Goal: Task Accomplishment & Management: Use online tool/utility

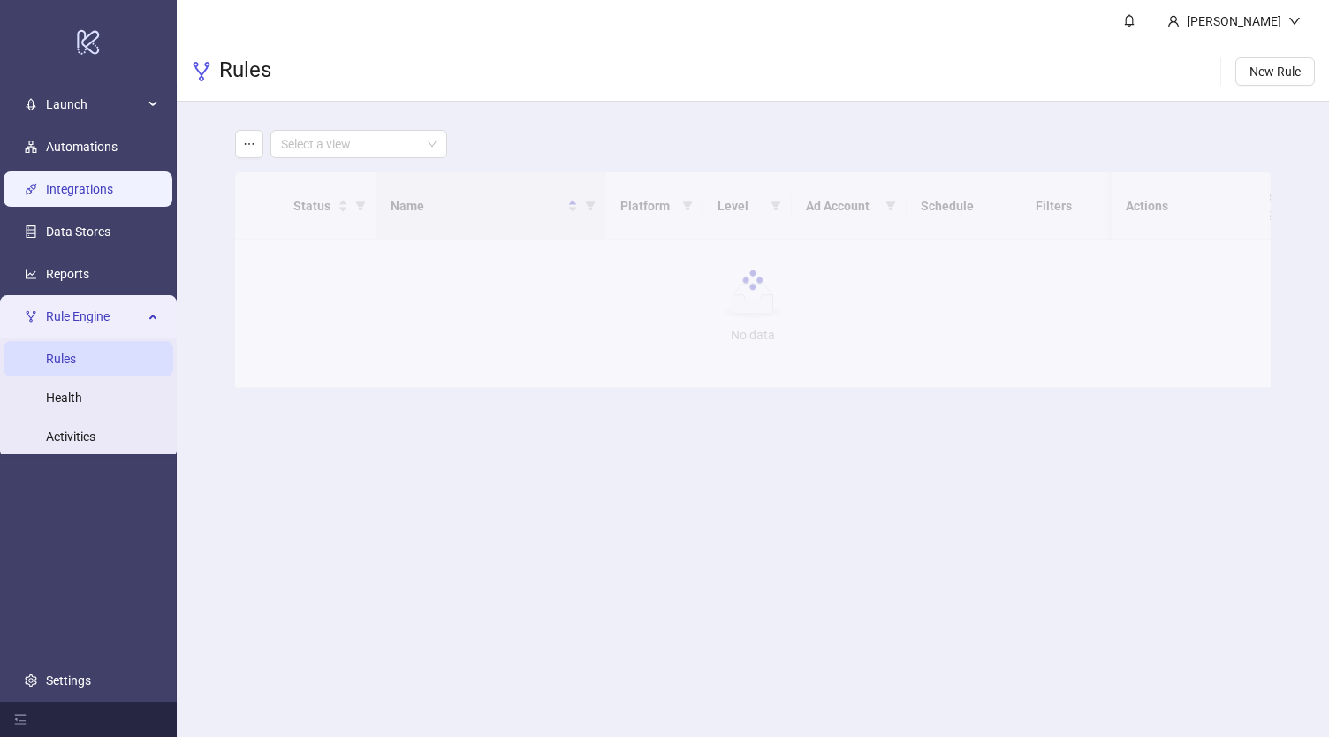
click at [97, 182] on link "Integrations" at bounding box center [79, 189] width 67 height 14
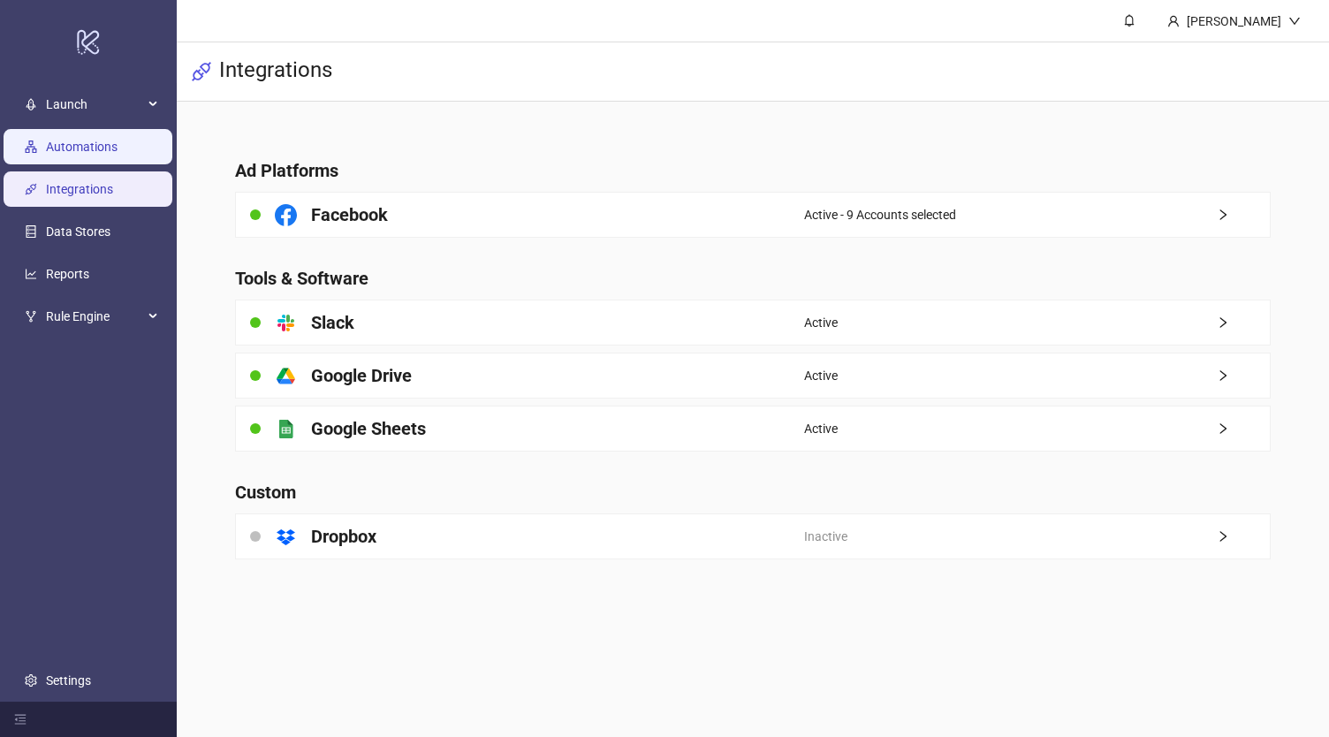
click at [117, 146] on link "Automations" at bounding box center [82, 147] width 72 height 14
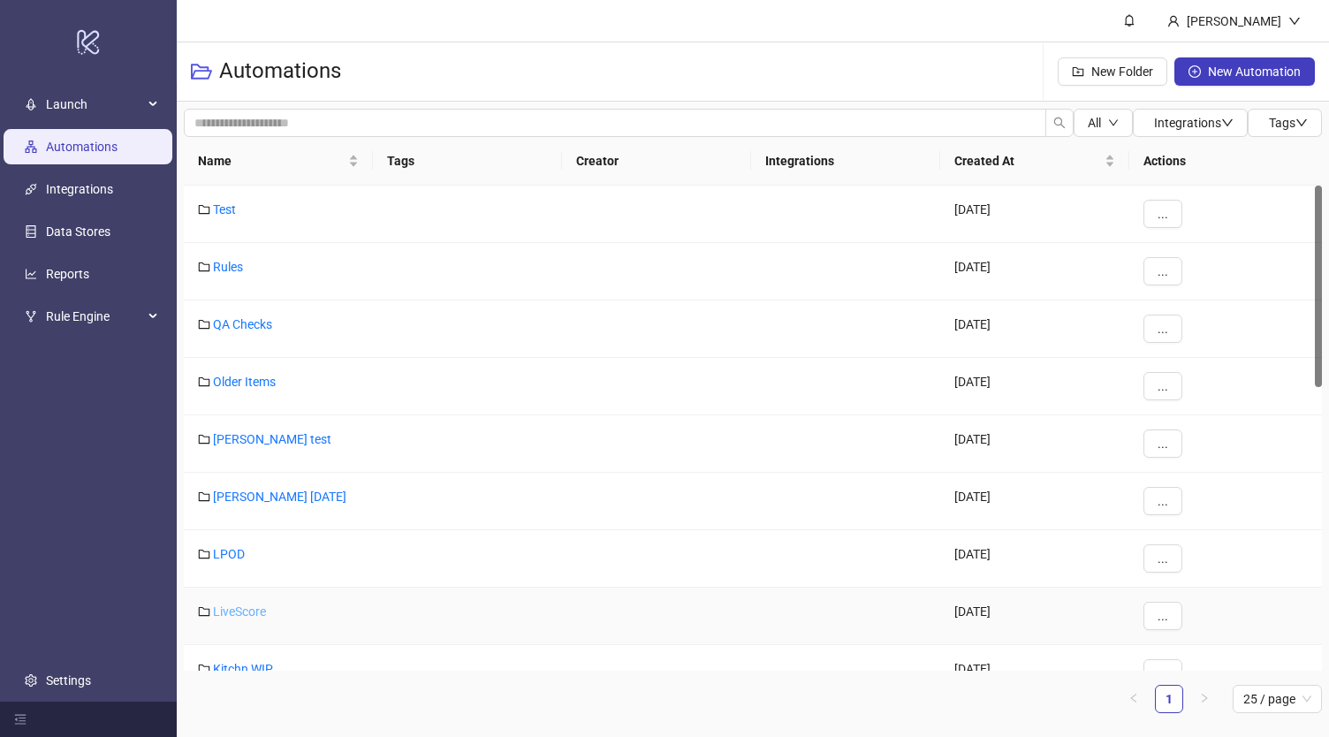
click at [229, 609] on link "LiveScore" at bounding box center [239, 611] width 53 height 14
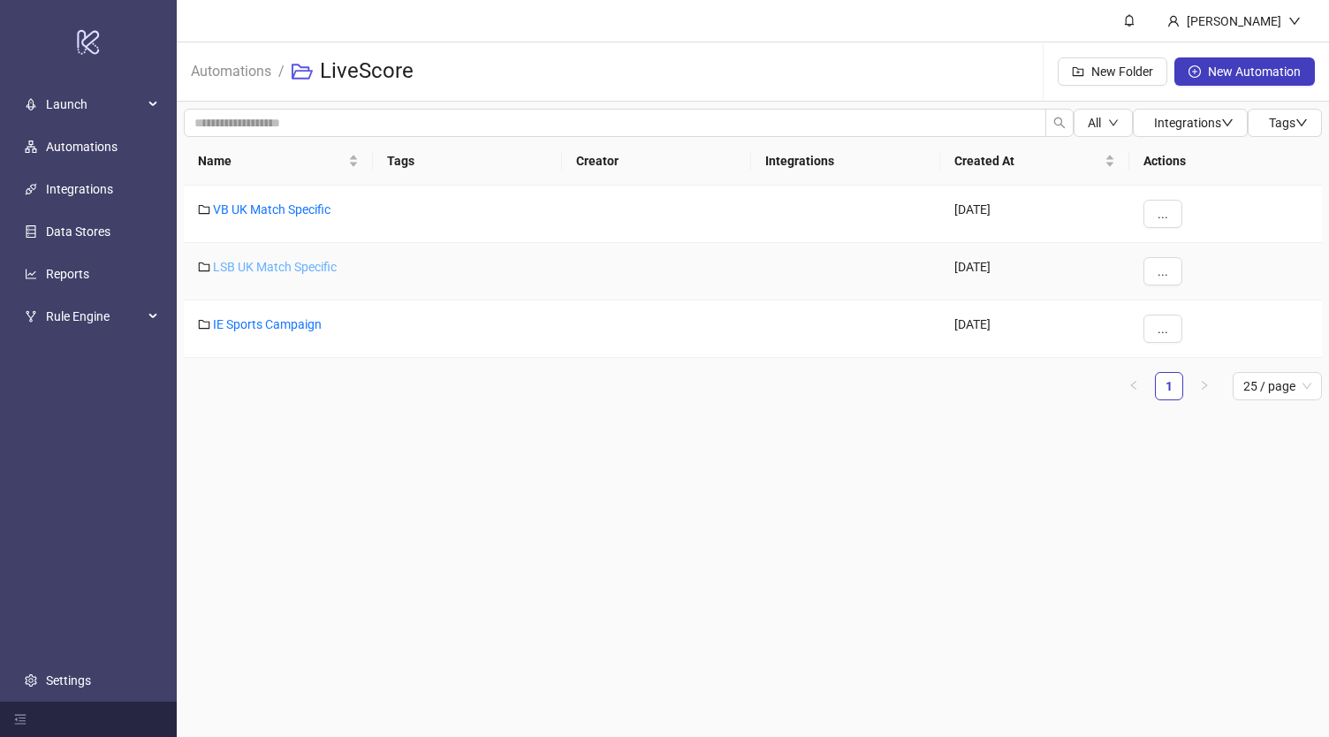
click at [267, 267] on link "LSB UK Match Specific" at bounding box center [275, 267] width 124 height 14
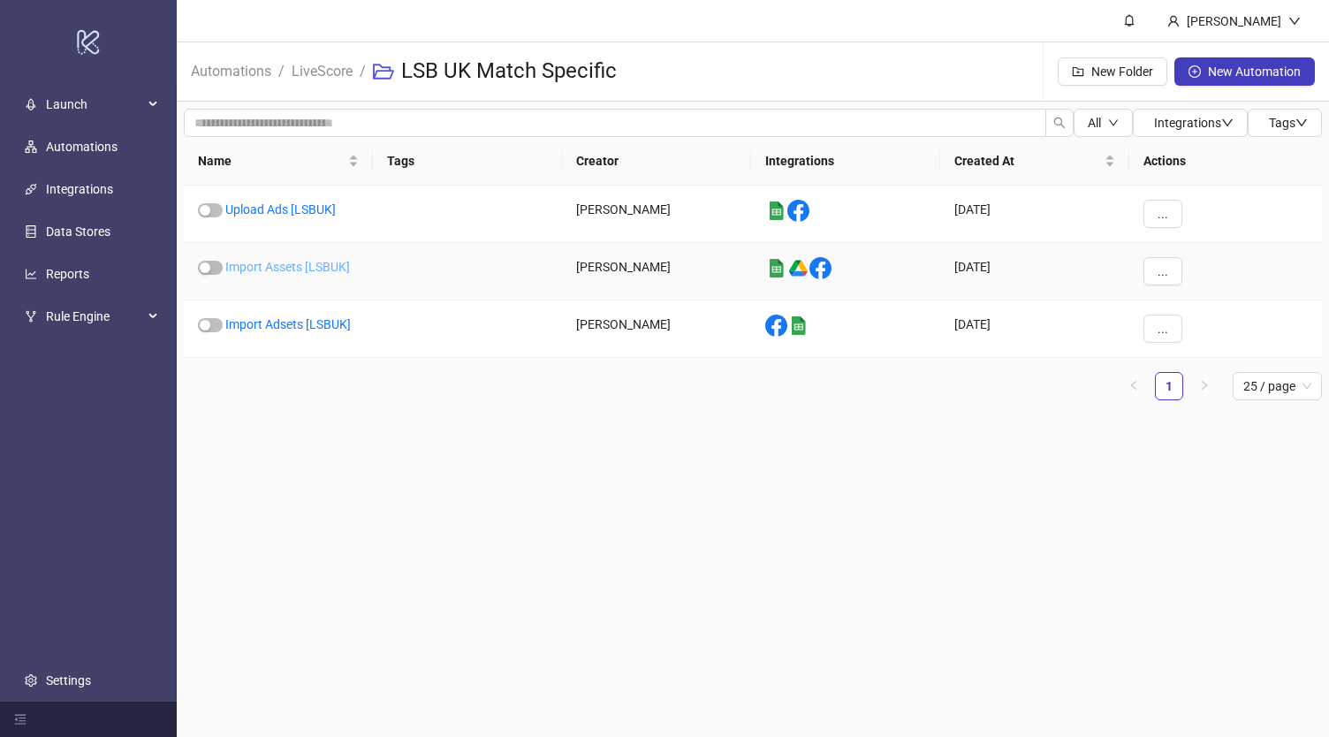
click at [293, 269] on link "Import Assets [LSBUK]" at bounding box center [287, 267] width 125 height 14
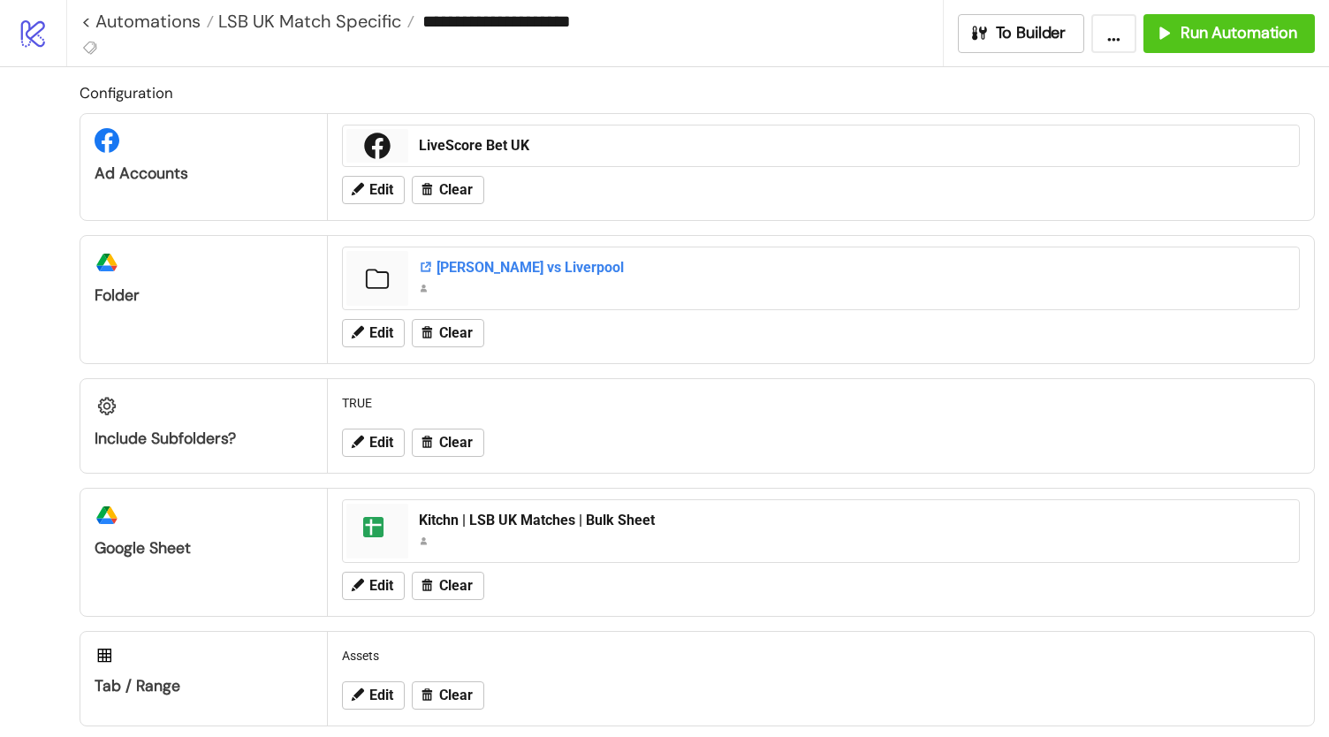
click at [480, 264] on div "[PERSON_NAME] vs Liverpool" at bounding box center [853, 267] width 869 height 19
click at [360, 336] on icon at bounding box center [357, 332] width 16 height 16
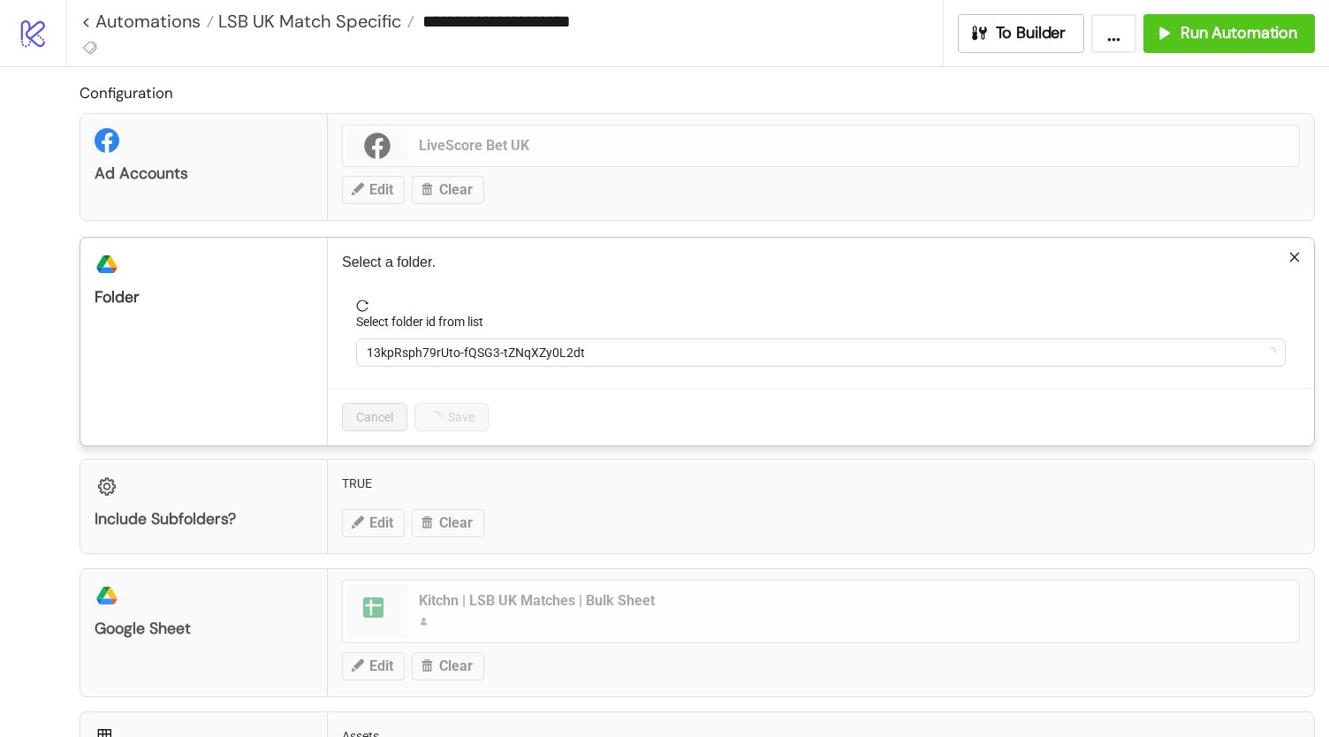
click at [186, 345] on div "**********" at bounding box center [664, 368] width 1329 height 737
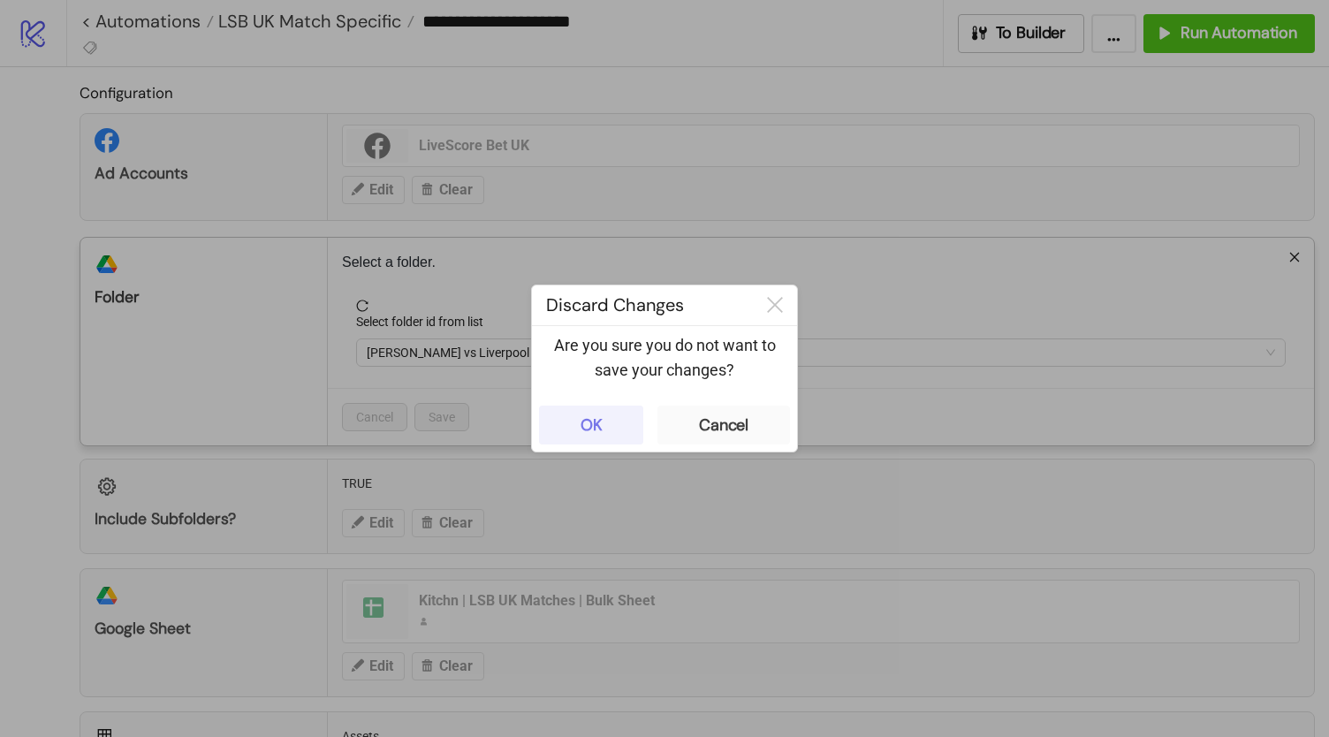
click at [610, 418] on button "OK" at bounding box center [591, 424] width 104 height 39
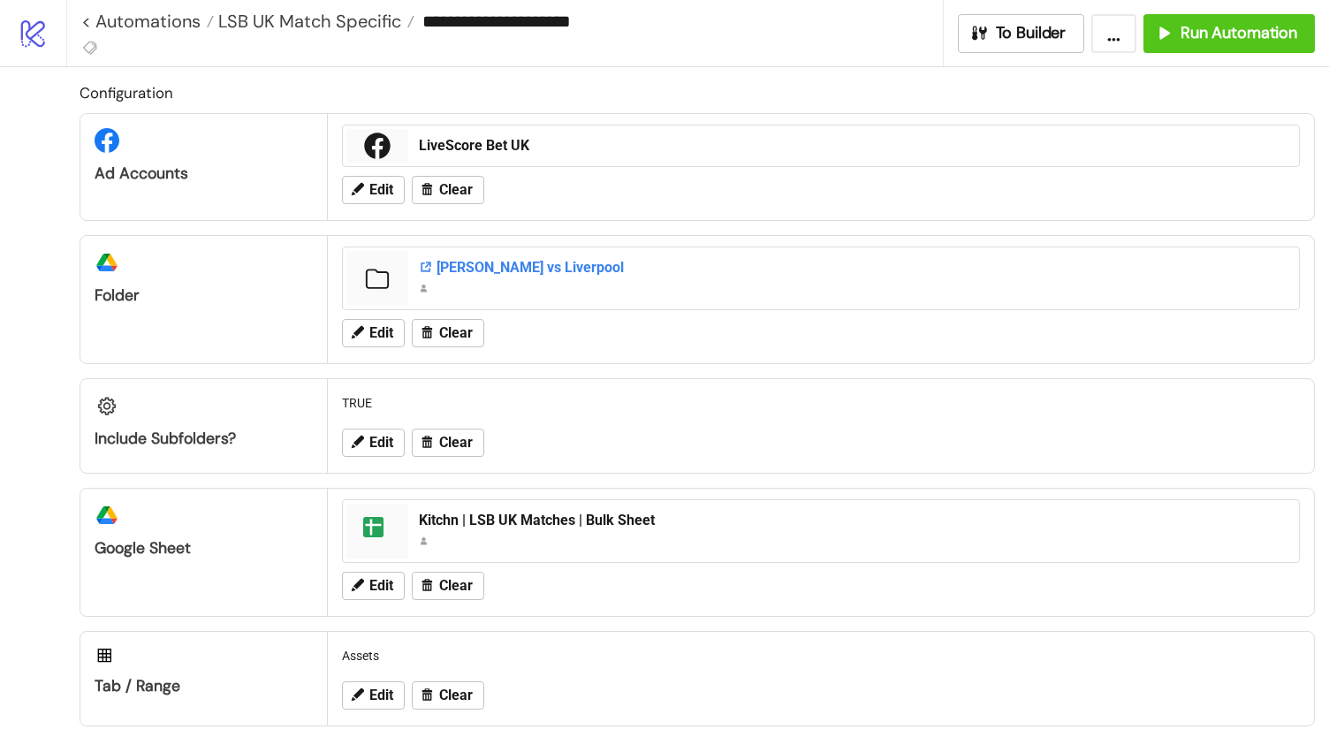
click at [489, 271] on div "[PERSON_NAME] vs Liverpool" at bounding box center [853, 267] width 869 height 19
click at [353, 18] on span "LSB UK Match Specific" at bounding box center [307, 21] width 187 height 23
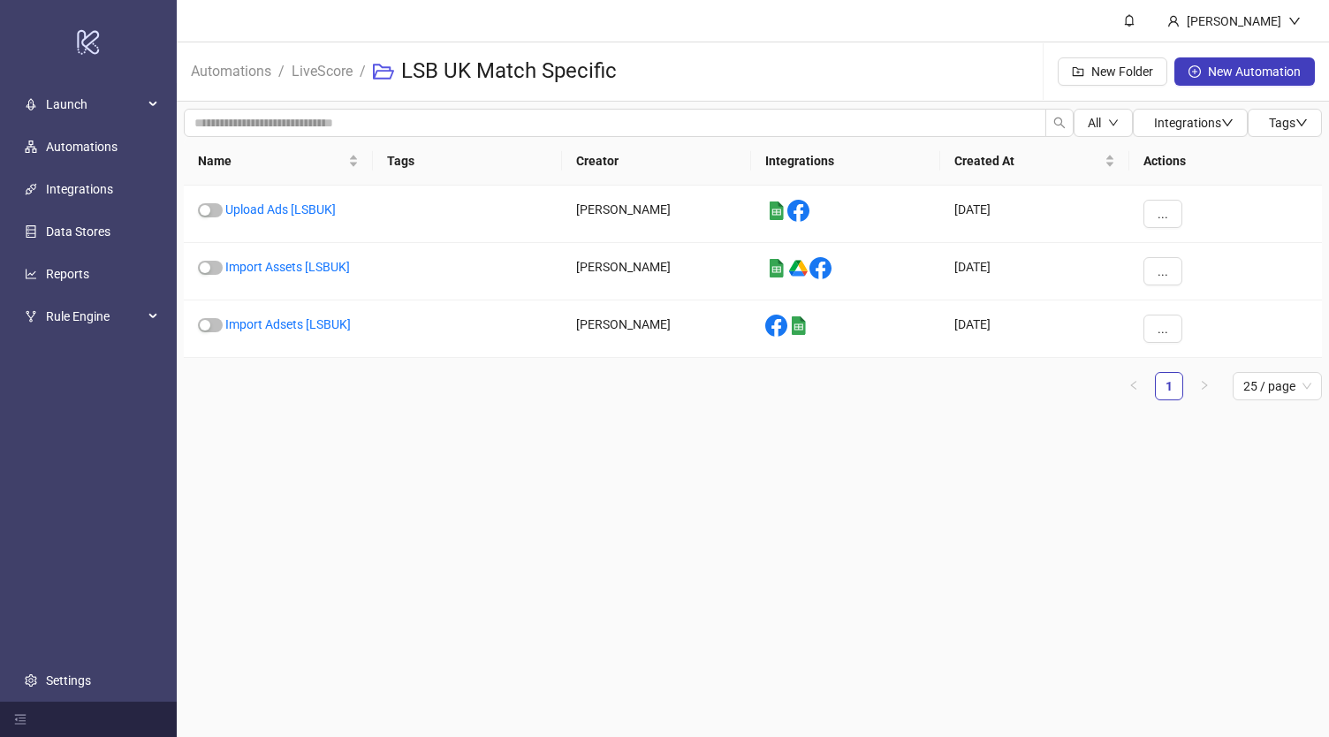
click at [712, 78] on div "Automations / LiveScore / LSB UK Match Specific New Folder New Automation" at bounding box center [753, 71] width 1152 height 59
click at [695, 20] on header "[PERSON_NAME]" at bounding box center [753, 21] width 1152 height 42
click at [289, 262] on link "Import Assets [LSBUK]" at bounding box center [287, 267] width 125 height 14
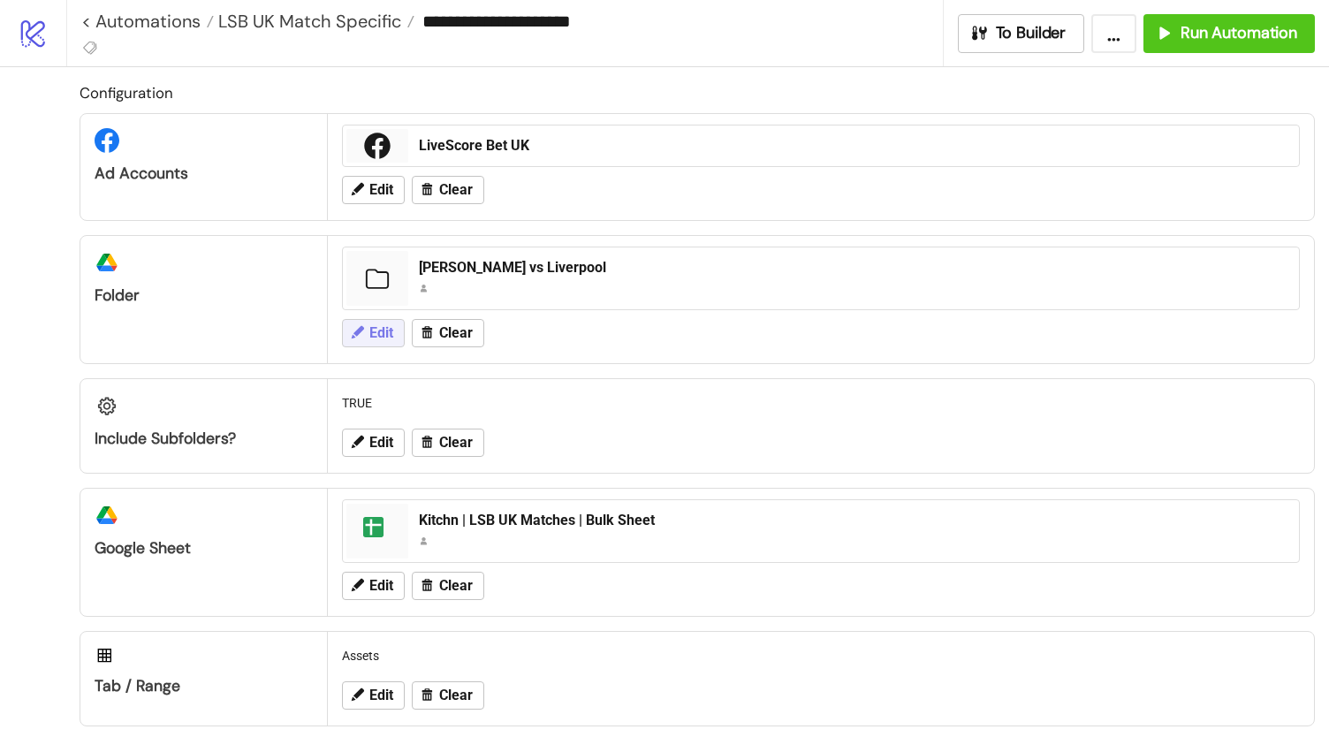
click at [379, 335] on span "Edit" at bounding box center [381, 333] width 24 height 16
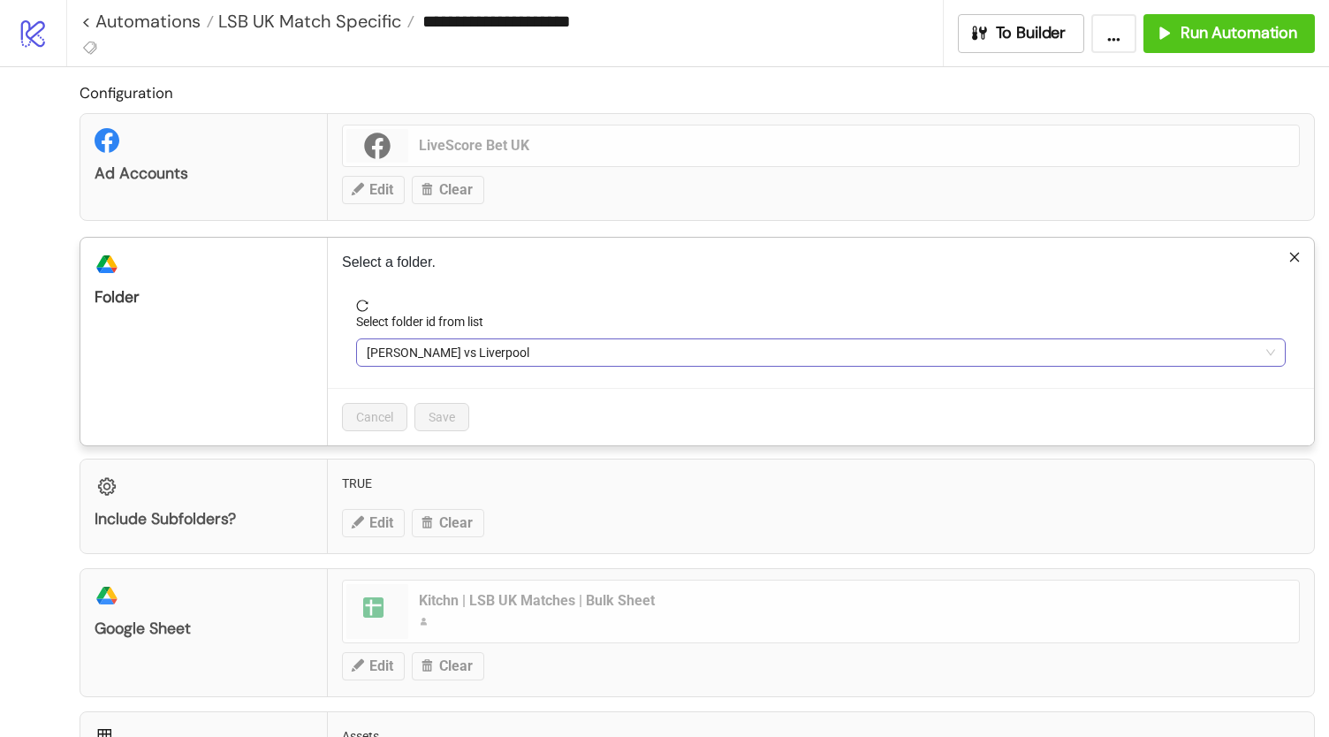
click at [407, 345] on span "[PERSON_NAME] vs Liverpool" at bounding box center [821, 352] width 908 height 27
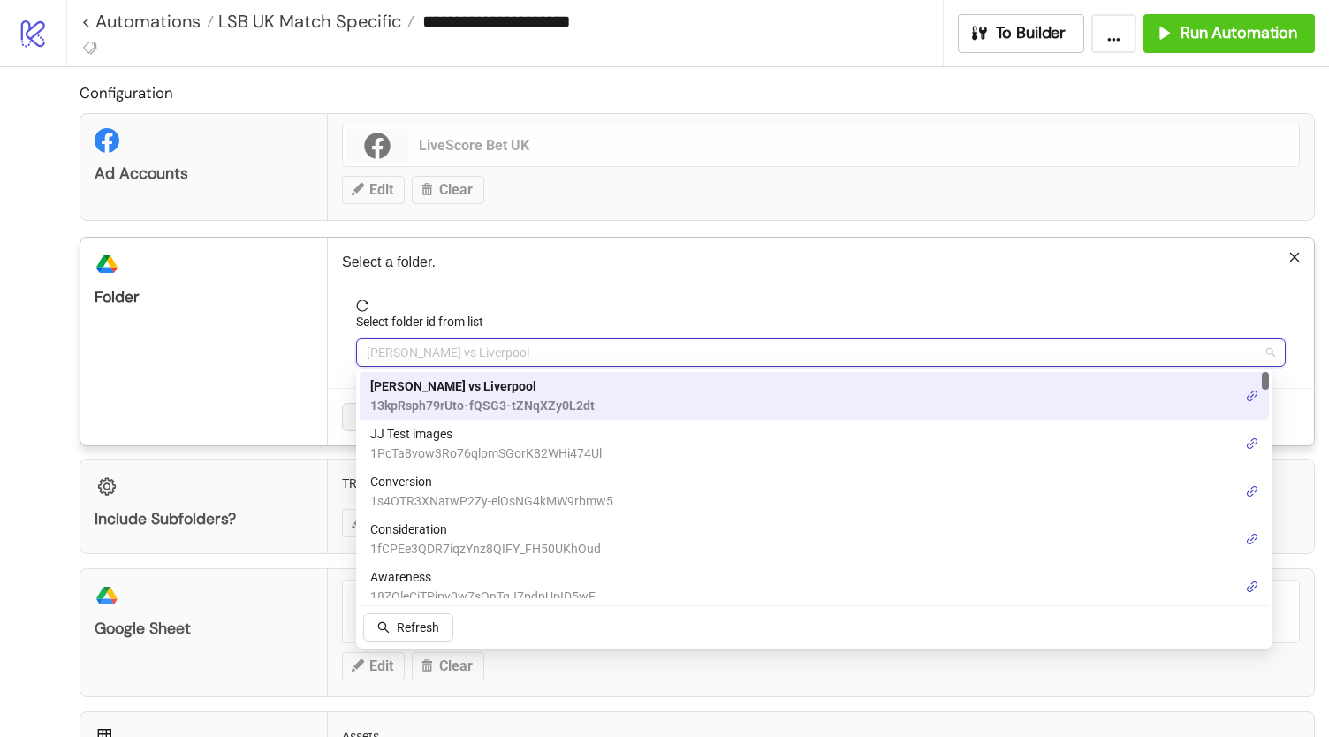
paste input "**********"
type input "**********"
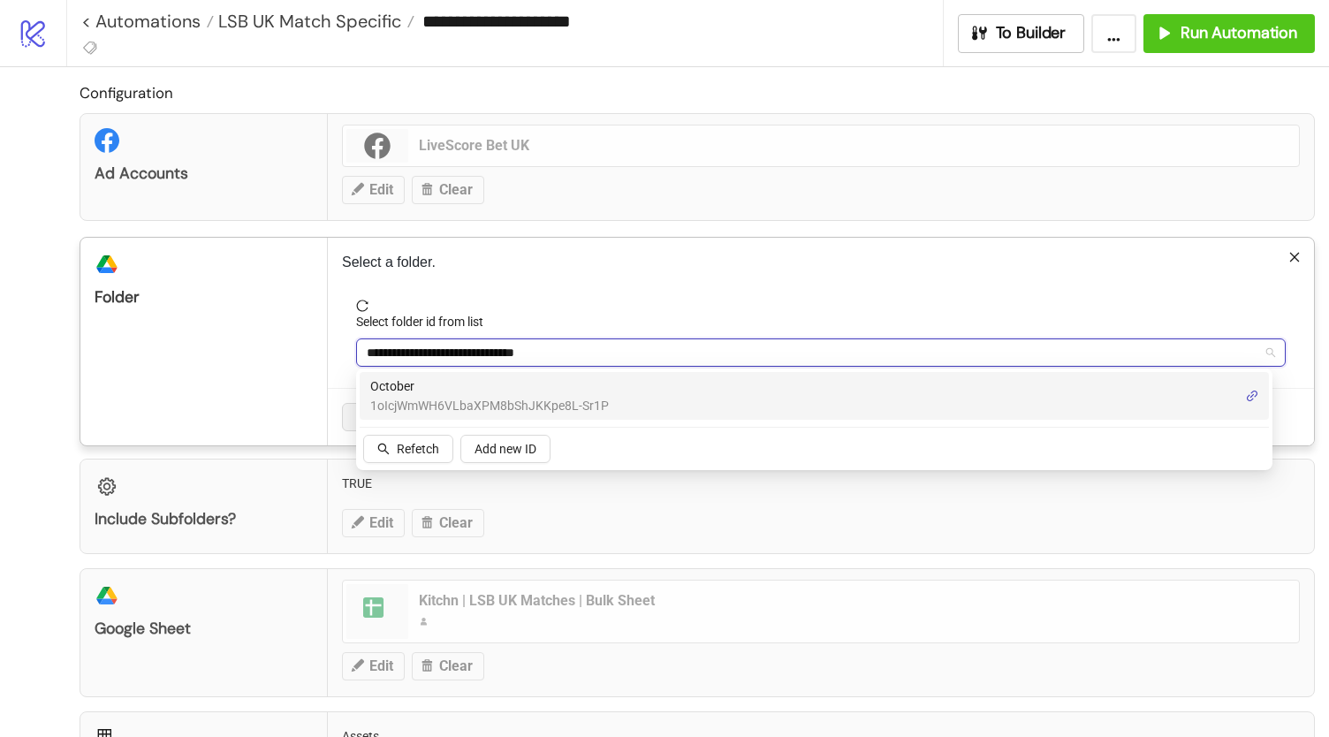
click at [479, 402] on span "1oIcjWmWH6VLbaXPM8bShJKKpe8L-Sr1P" at bounding box center [489, 405] width 239 height 19
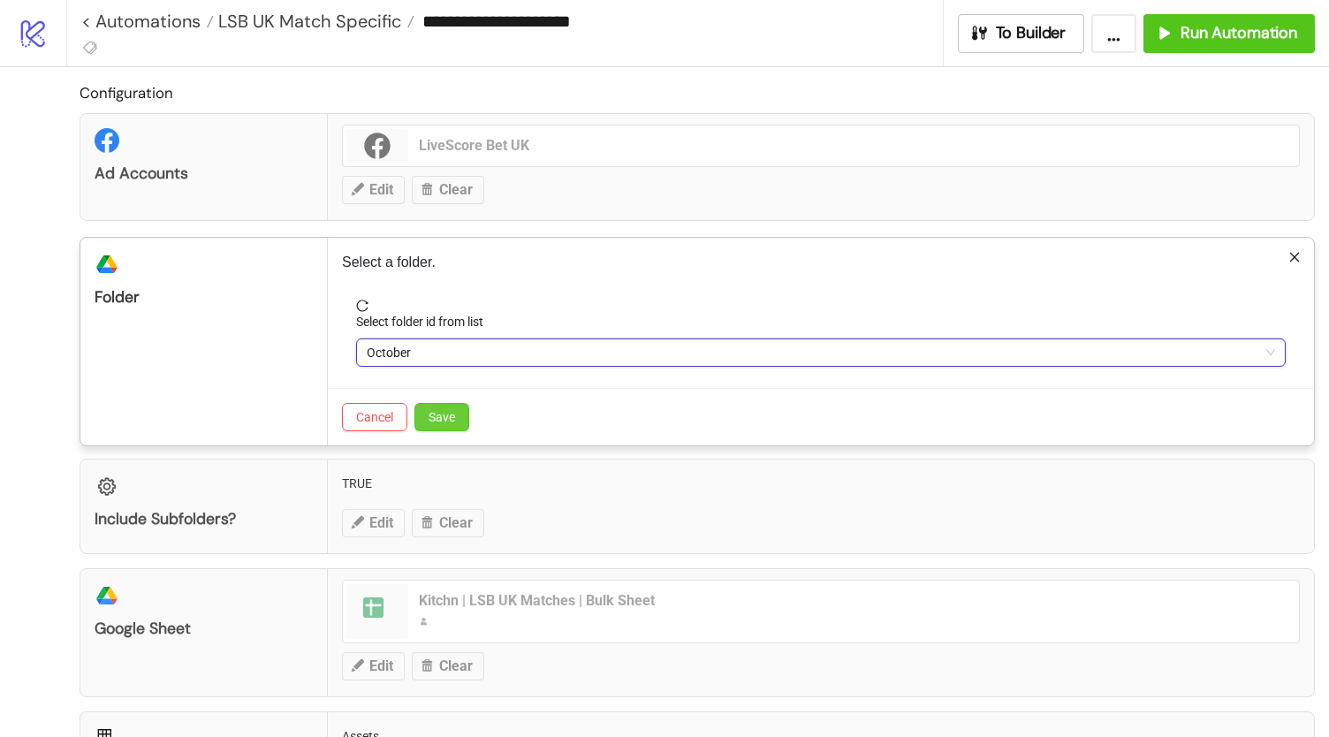
click at [443, 410] on span "Save" at bounding box center [441, 417] width 27 height 14
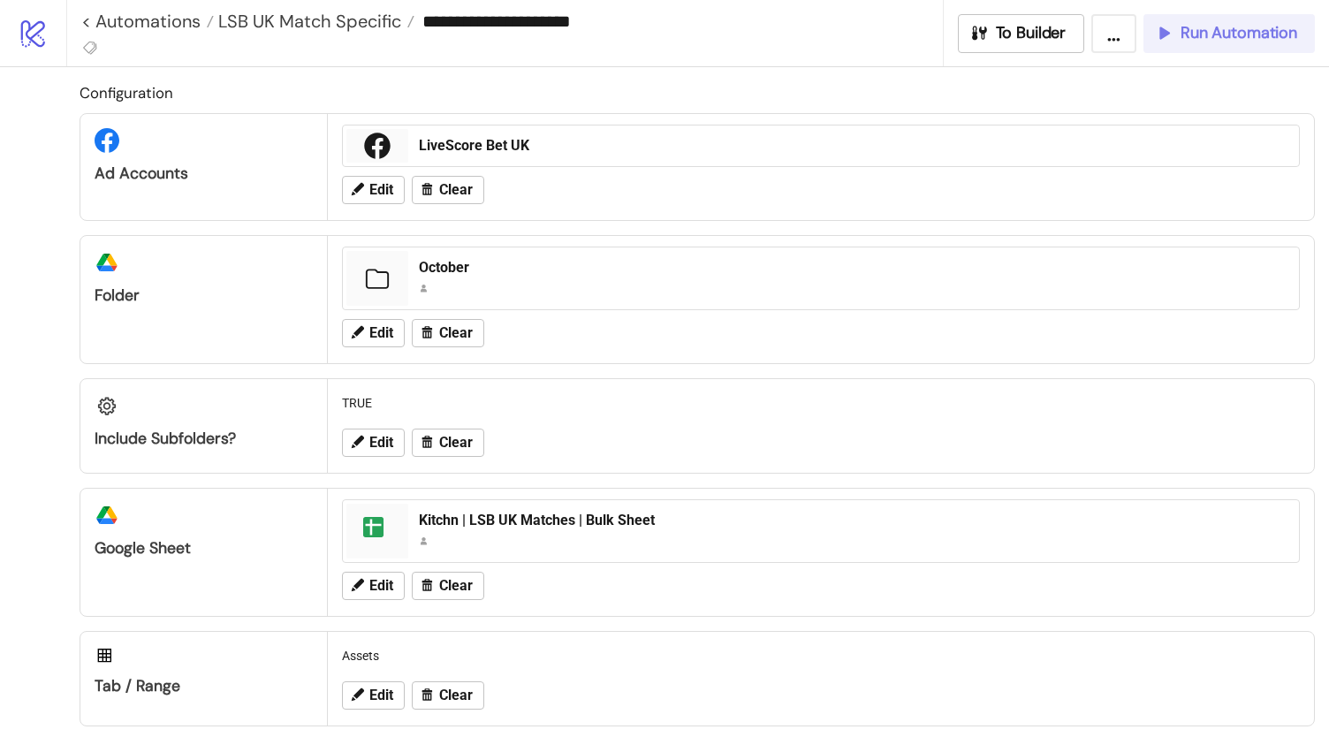
click at [1276, 35] on span "Run Automation" at bounding box center [1238, 33] width 117 height 20
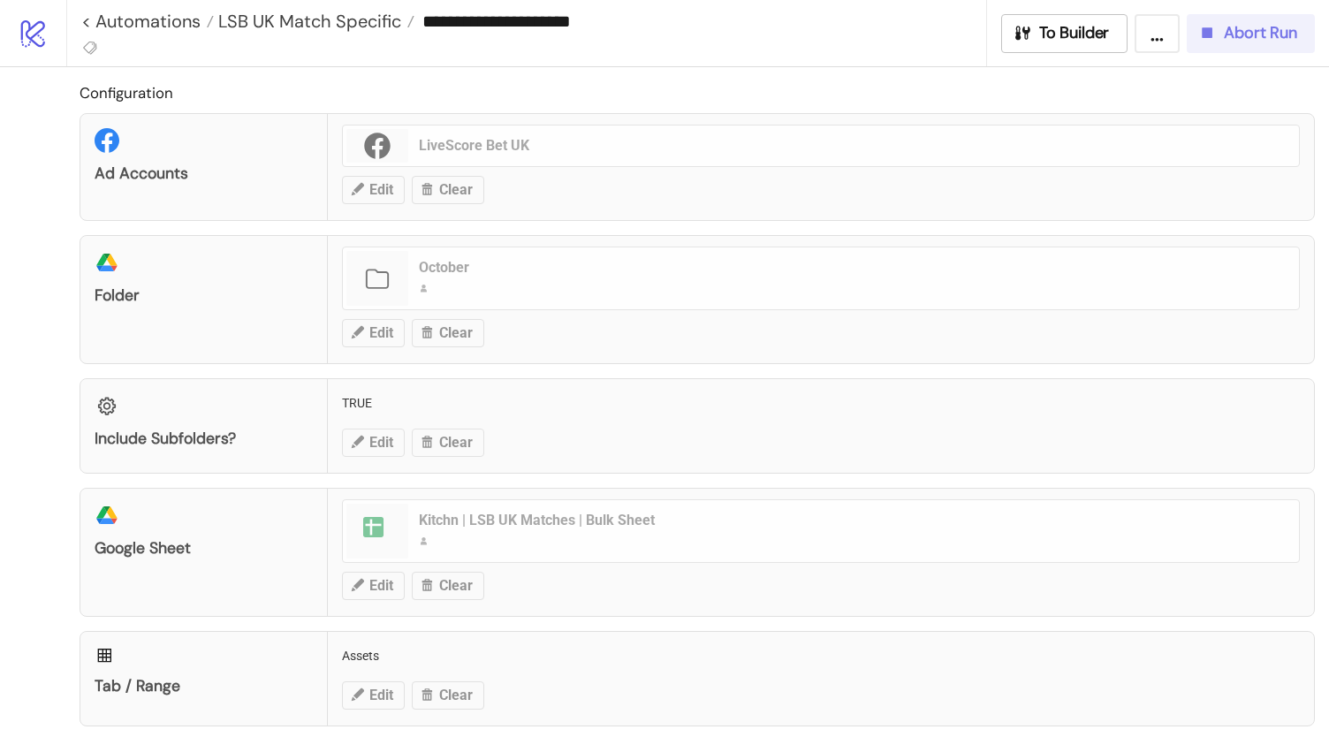
click at [1247, 43] on button "Abort Run" at bounding box center [1250, 33] width 128 height 39
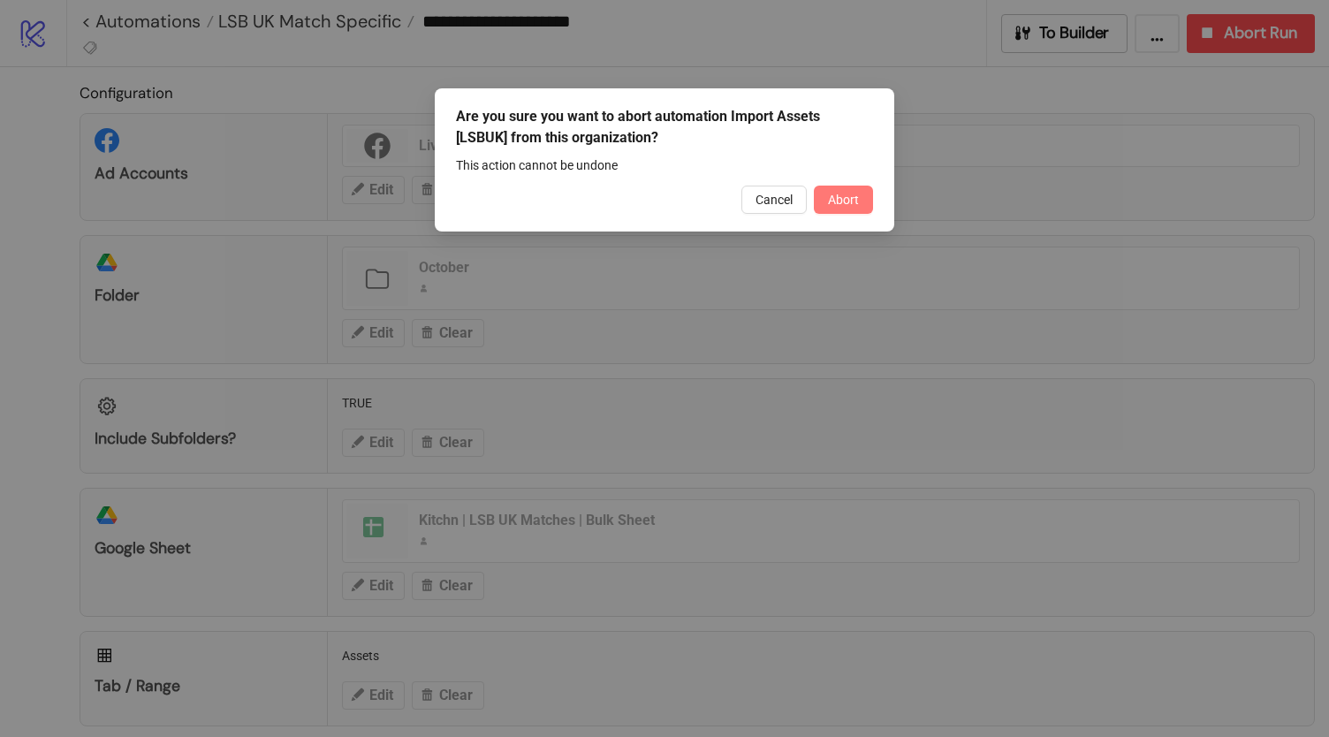
click at [845, 201] on span "Abort" at bounding box center [843, 200] width 31 height 14
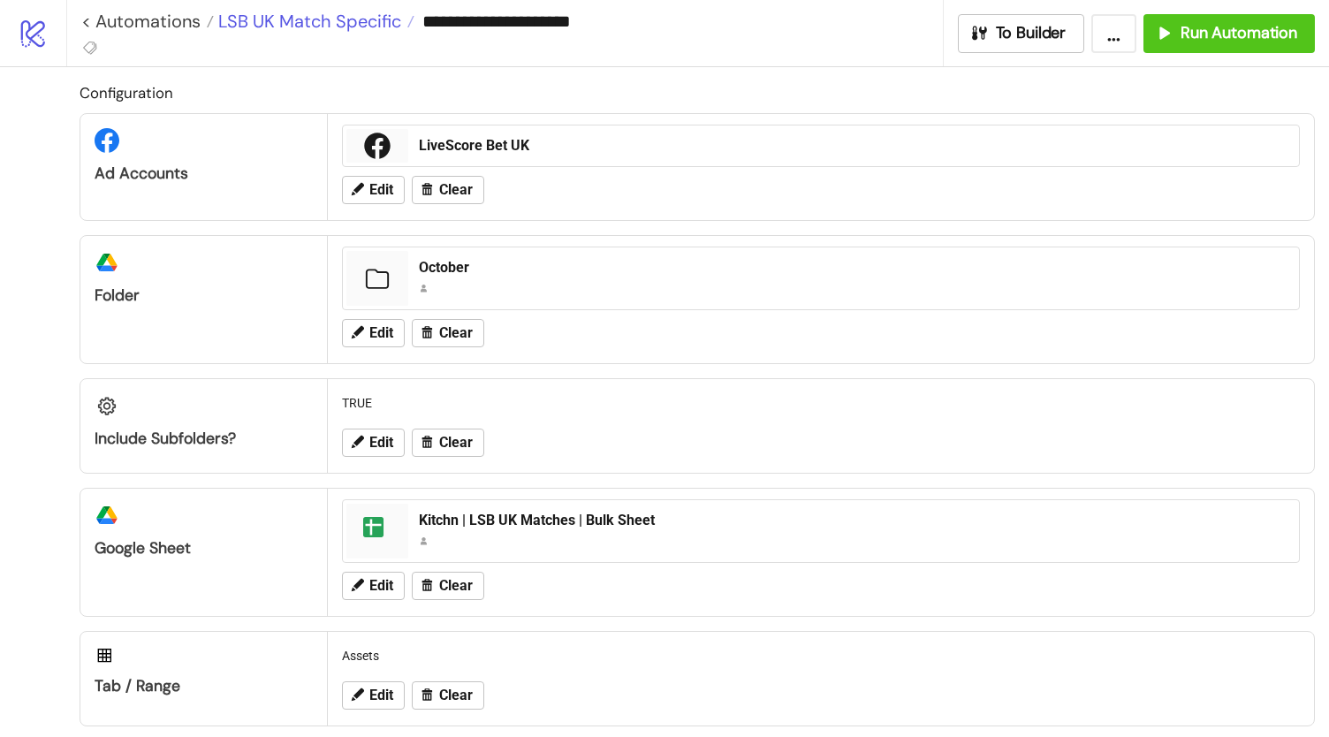
click at [316, 19] on span "LSB UK Match Specific" at bounding box center [307, 21] width 187 height 23
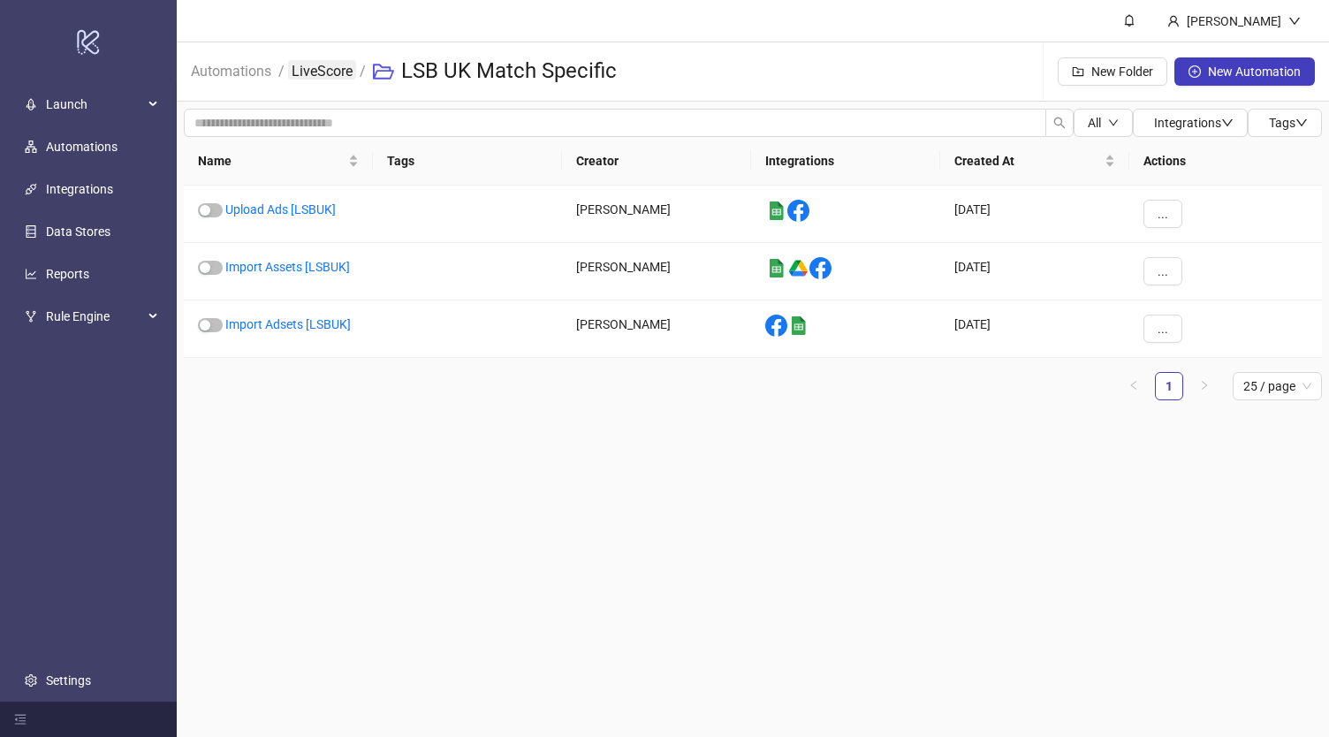
click at [314, 75] on link "LiveScore" at bounding box center [322, 69] width 68 height 19
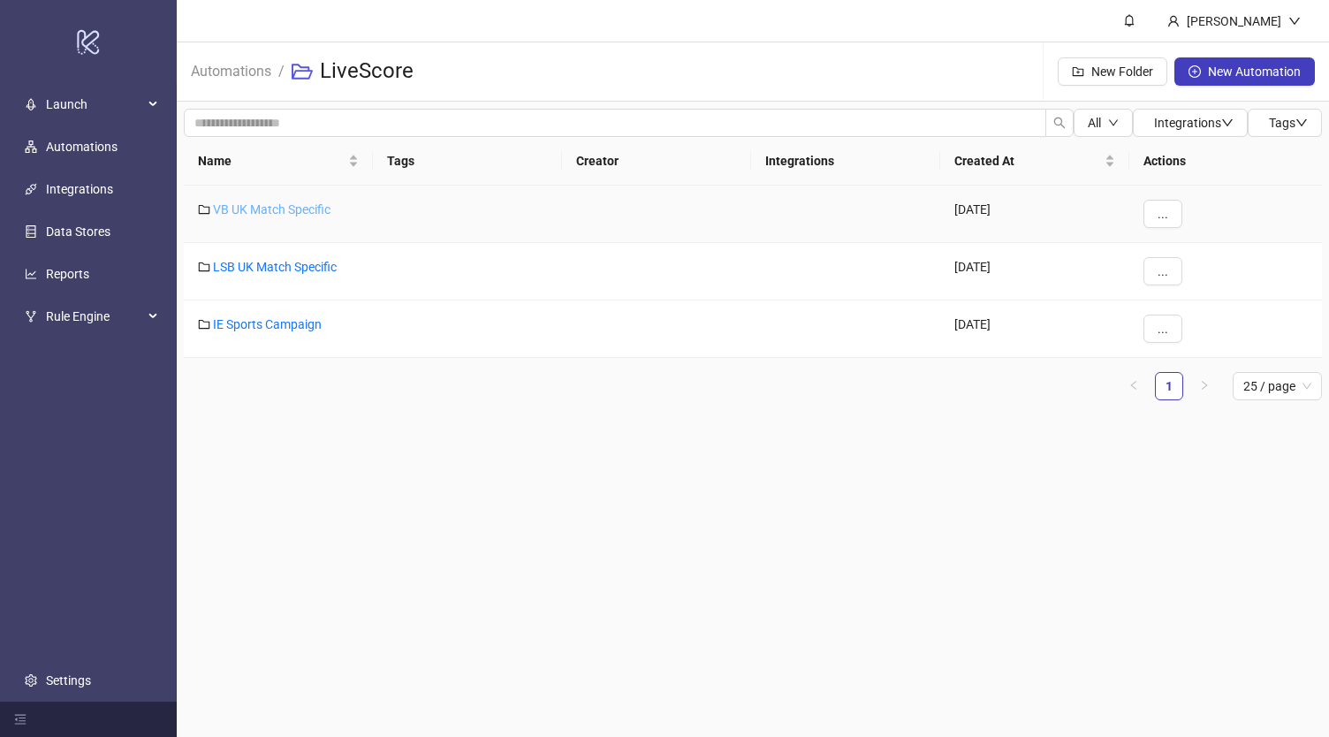
click at [283, 211] on link "VB UK Match Specific" at bounding box center [271, 209] width 117 height 14
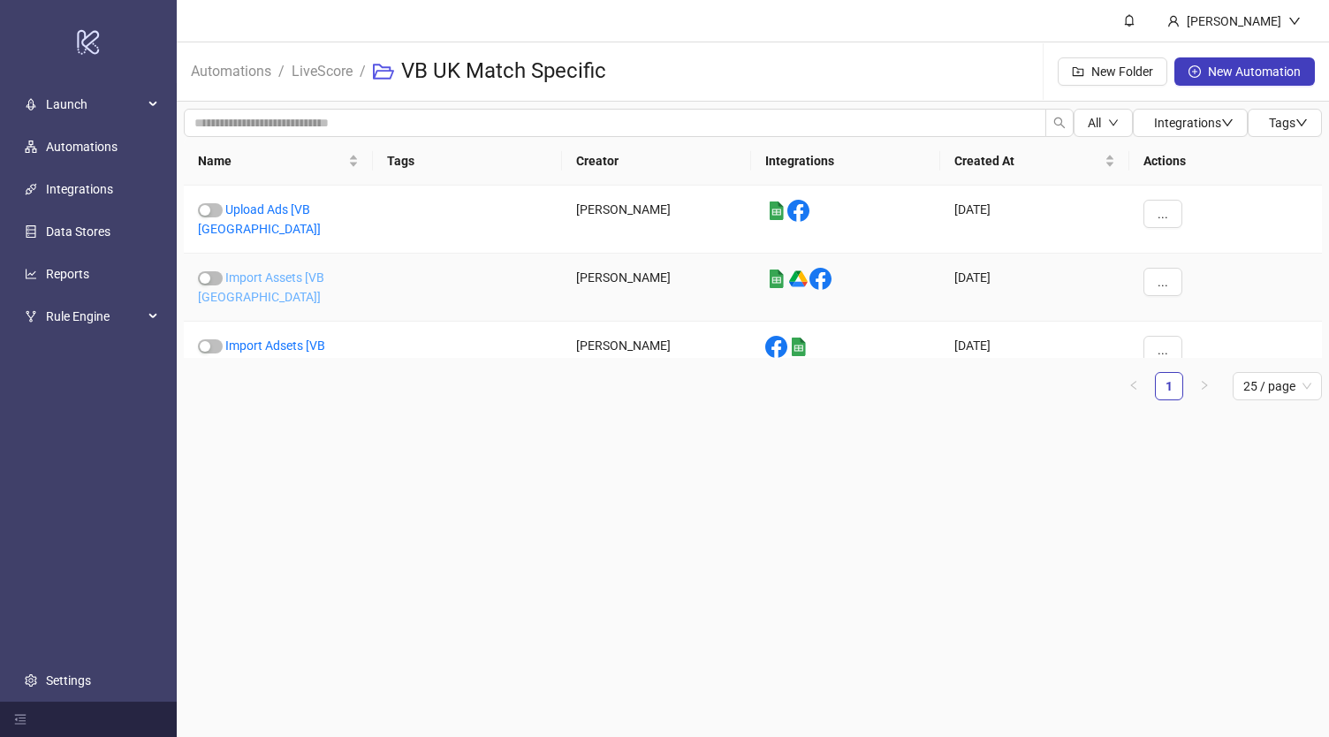
click at [299, 270] on link "Import Assets [VB [GEOGRAPHIC_DATA]]" at bounding box center [261, 287] width 126 height 34
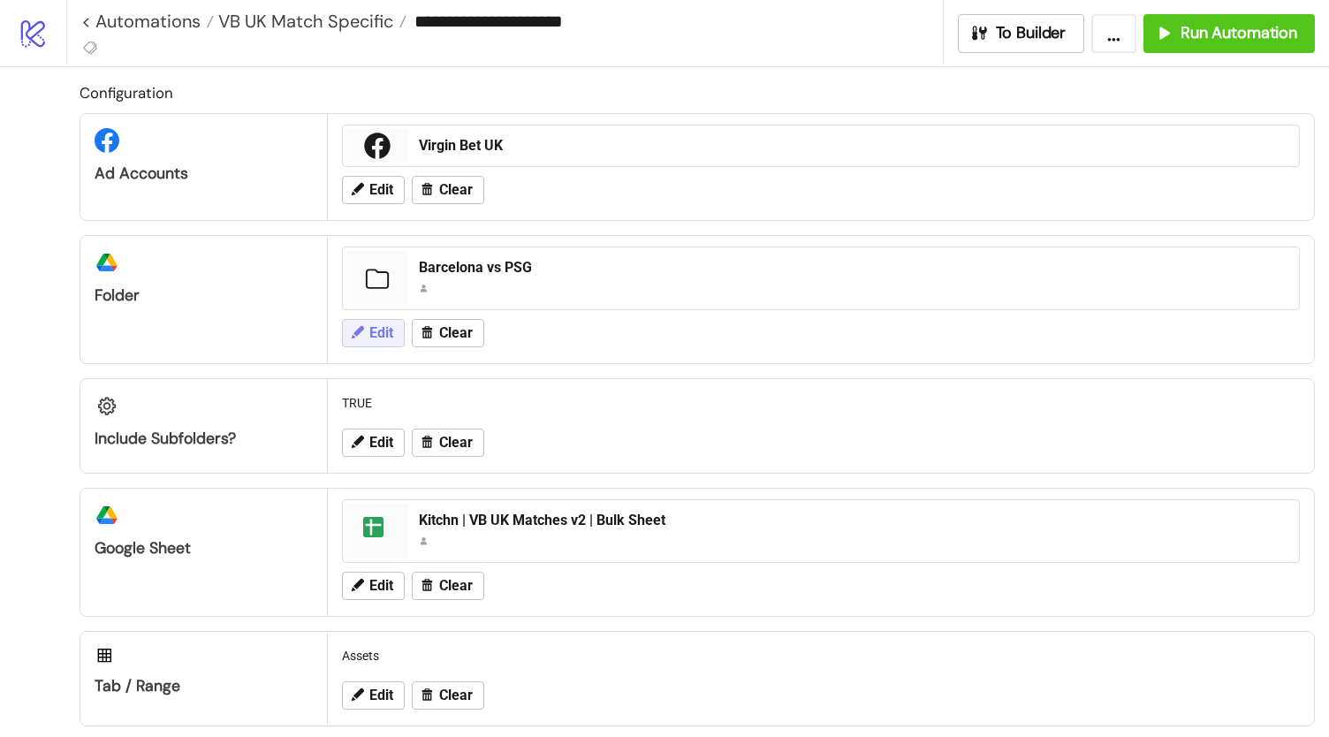
click at [380, 332] on span "Edit" at bounding box center [381, 333] width 24 height 16
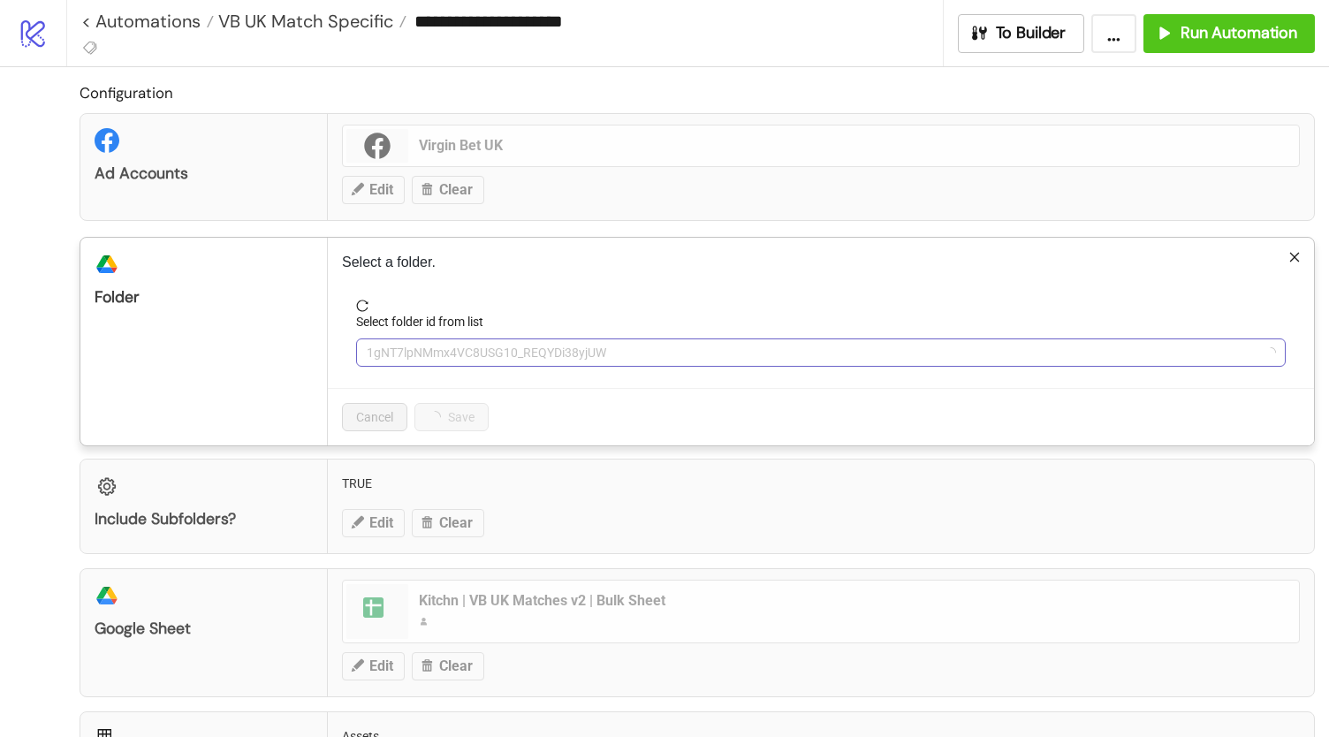
click at [452, 349] on span "1gNT7lpNMmx4VC8USG10_REQYDi38yjUW" at bounding box center [821, 352] width 908 height 27
click at [465, 349] on span "Barcelona vs PSG" at bounding box center [821, 352] width 908 height 27
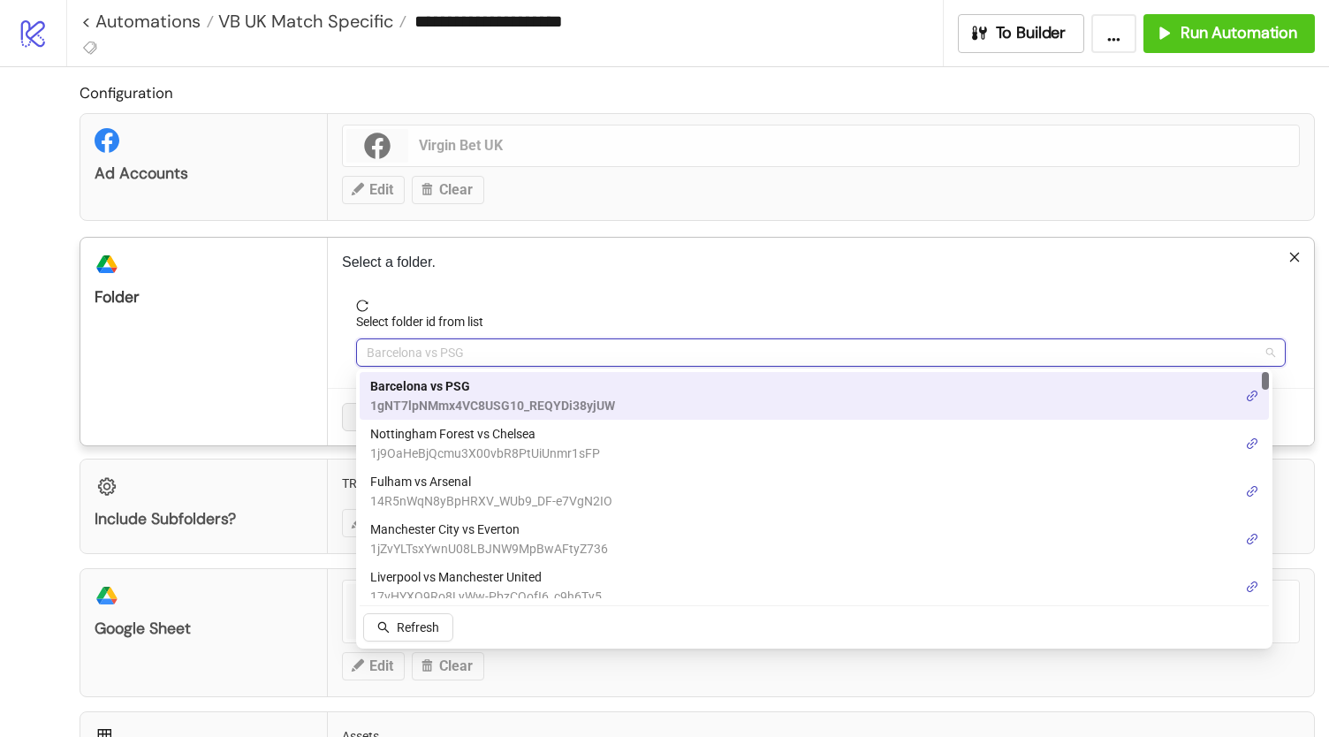
paste input "**********"
type input "**********"
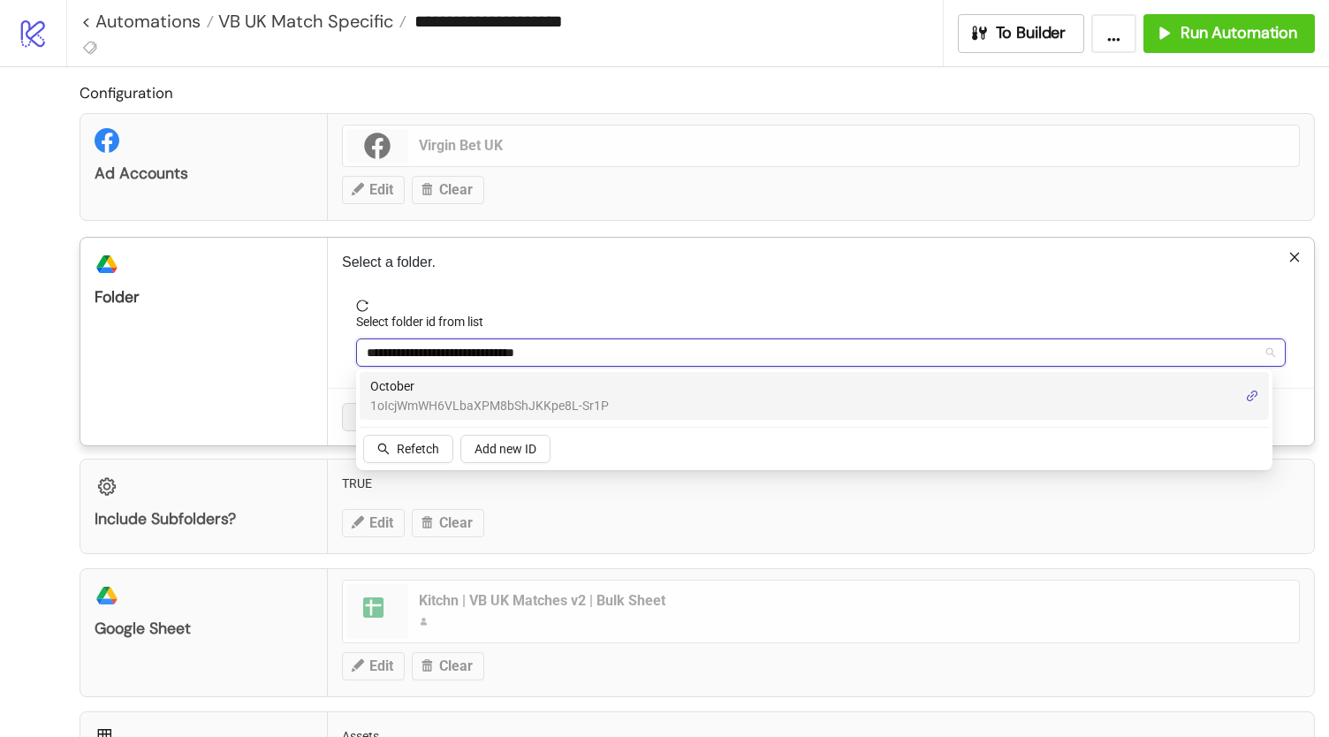
click at [499, 384] on span "October" at bounding box center [489, 385] width 239 height 19
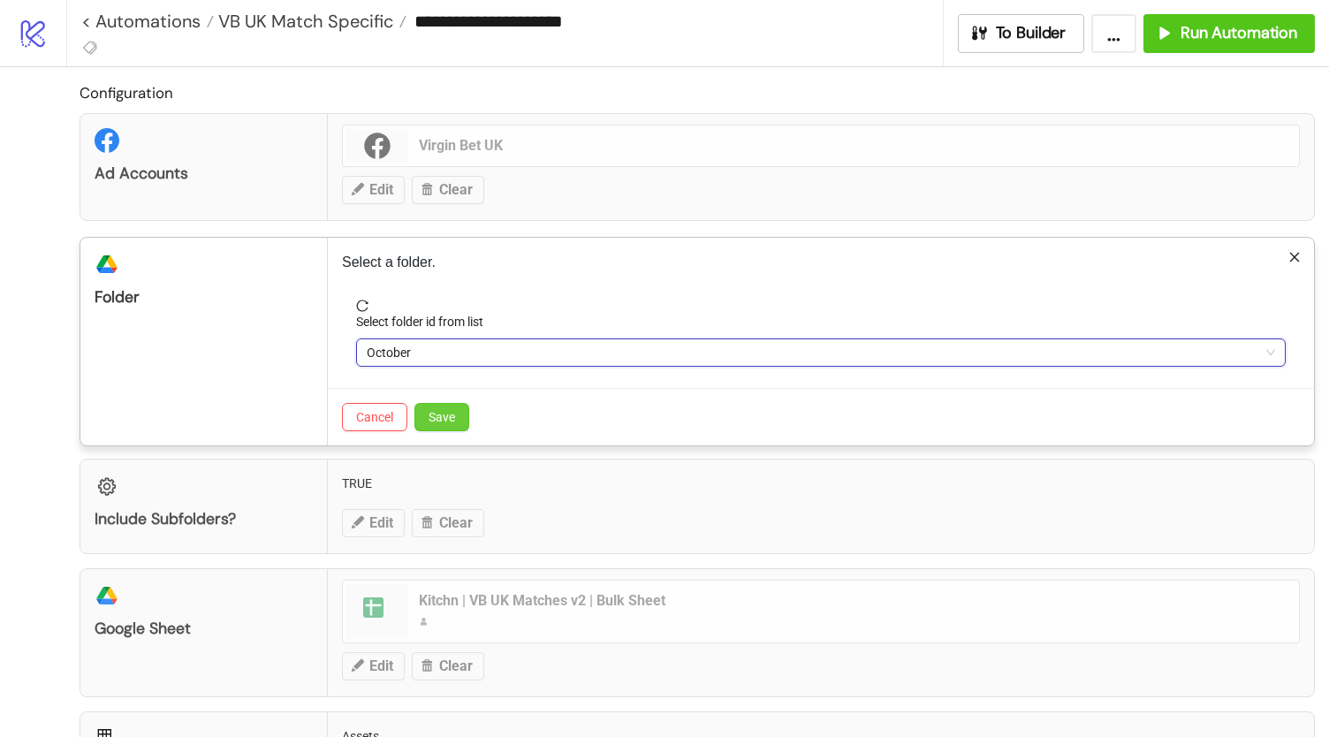
click at [435, 412] on span "Save" at bounding box center [441, 417] width 27 height 14
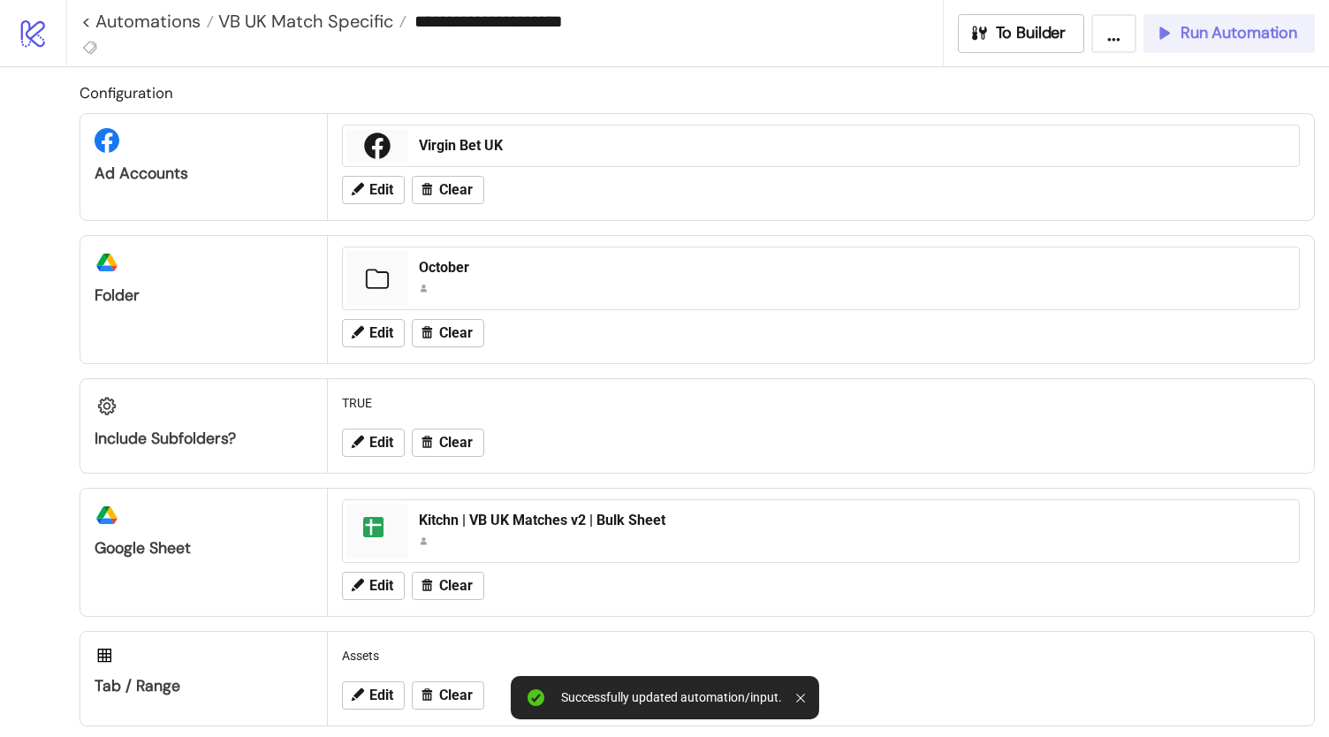
click at [1286, 31] on span "Run Automation" at bounding box center [1238, 33] width 117 height 20
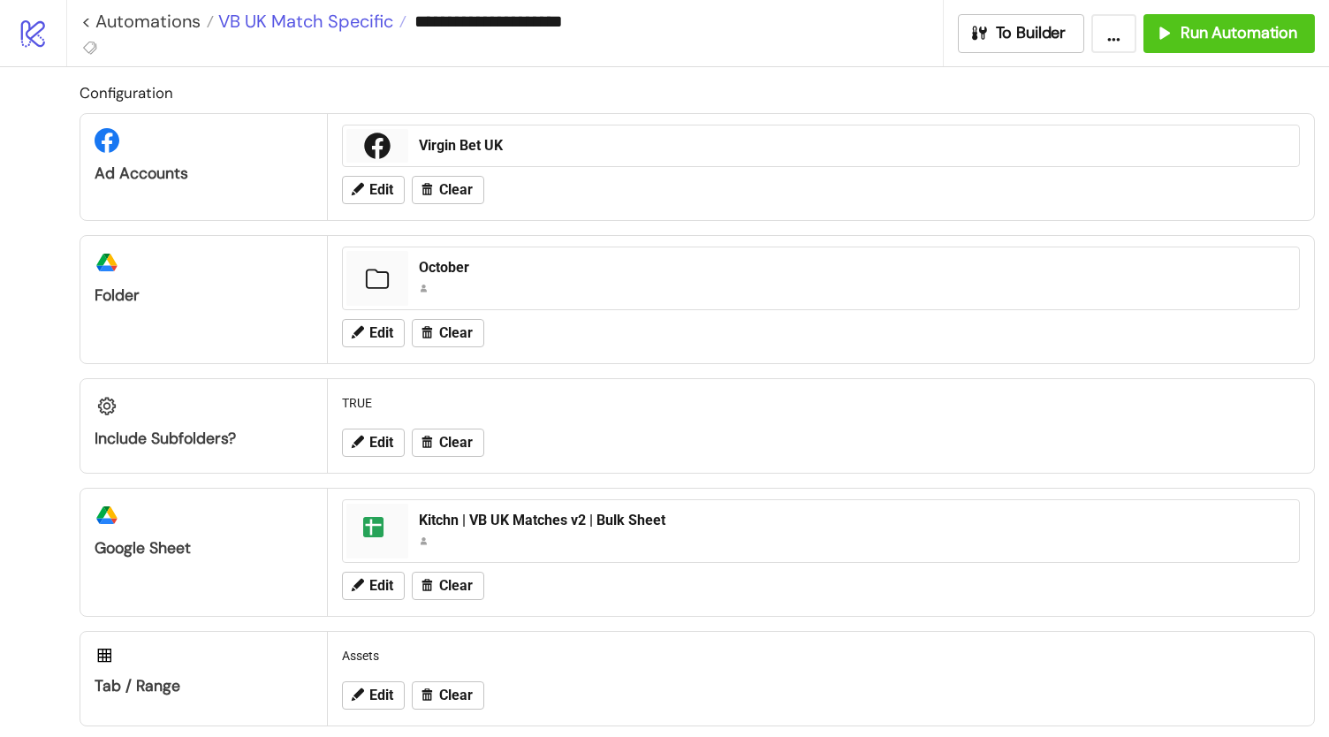
click at [336, 20] on span "VB UK Match Specific" at bounding box center [303, 21] width 179 height 23
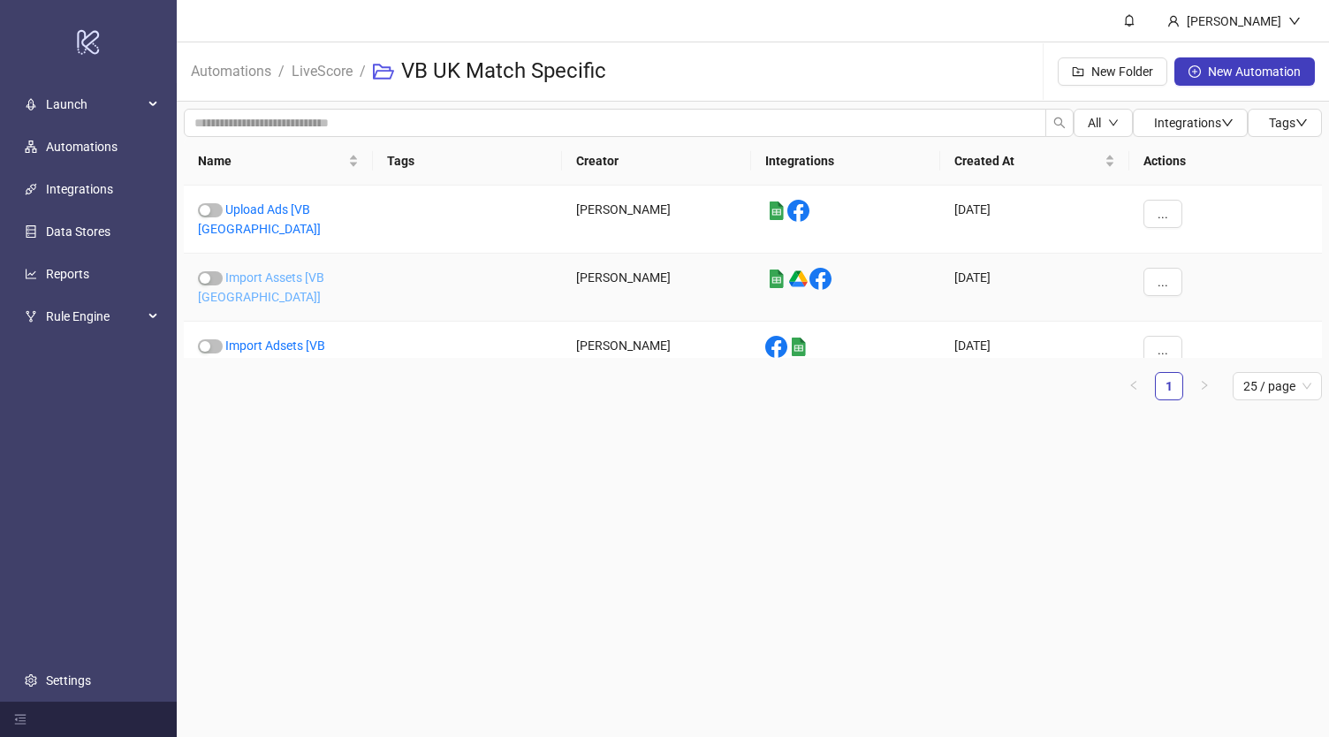
click at [293, 270] on link "Import Assets [VB [GEOGRAPHIC_DATA]]" at bounding box center [261, 287] width 126 height 34
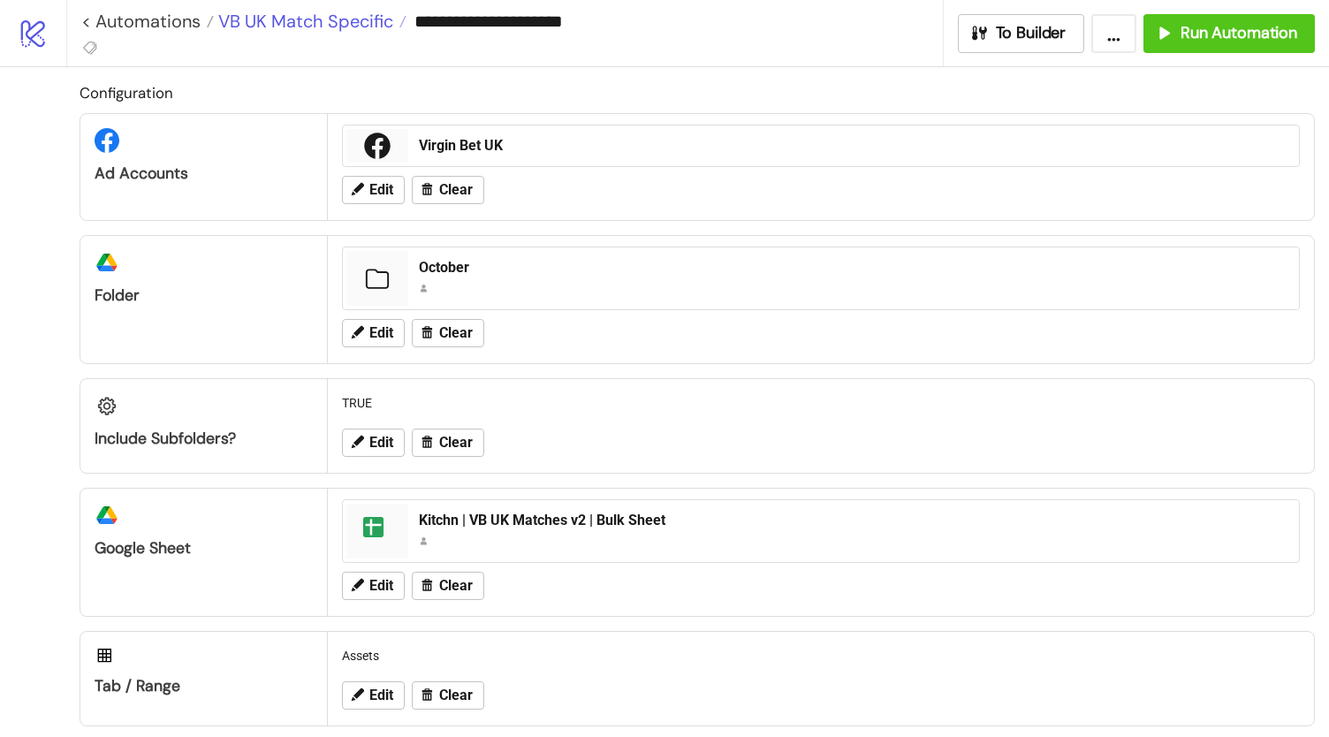
click at [356, 18] on span "VB UK Match Specific" at bounding box center [303, 21] width 179 height 23
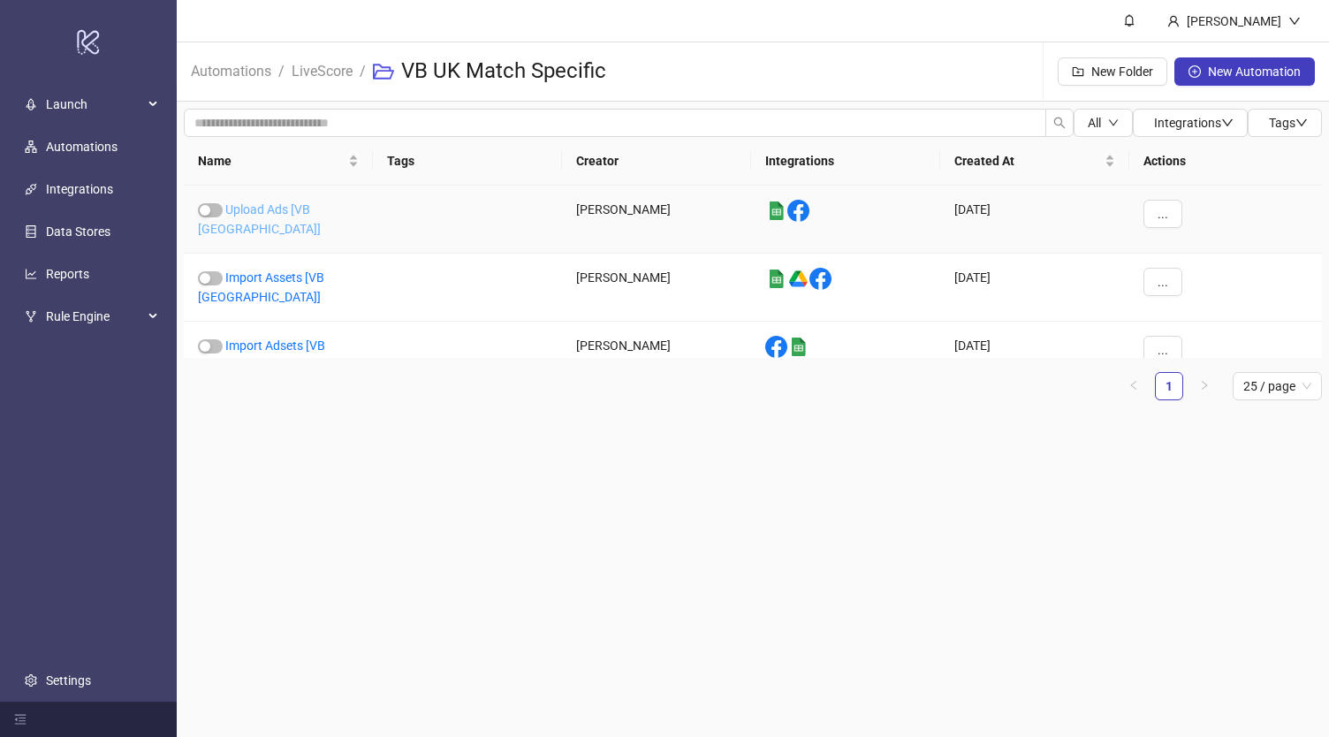
click at [290, 211] on link "Upload Ads [VB [GEOGRAPHIC_DATA]]" at bounding box center [259, 219] width 123 height 34
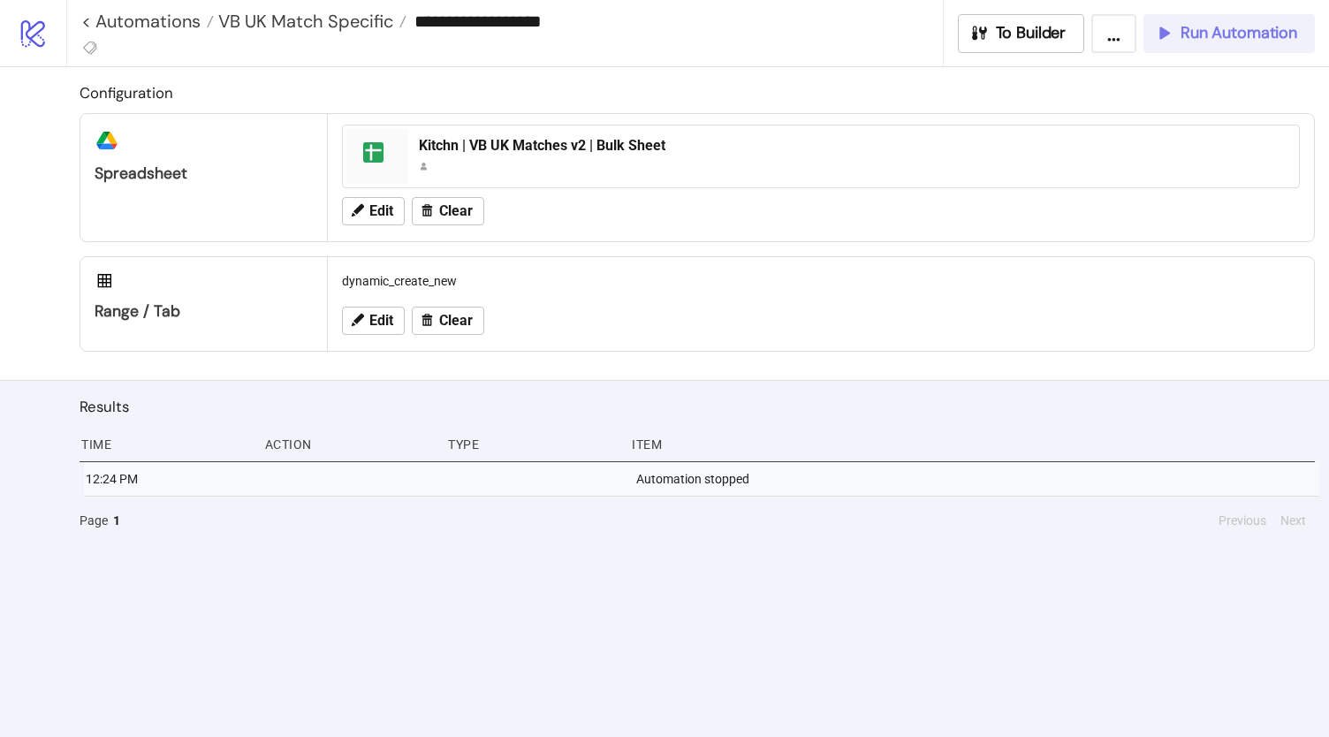
click at [1201, 35] on span "Run Automation" at bounding box center [1238, 33] width 117 height 20
